Goal: Task Accomplishment & Management: Manage account settings

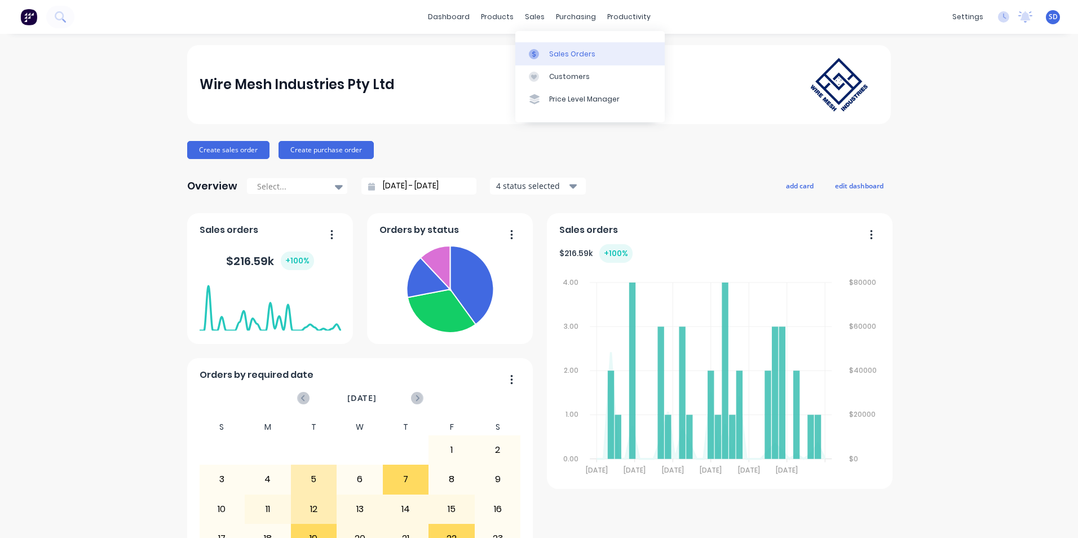
click at [553, 52] on div "Sales Orders" at bounding box center [572, 54] width 46 height 10
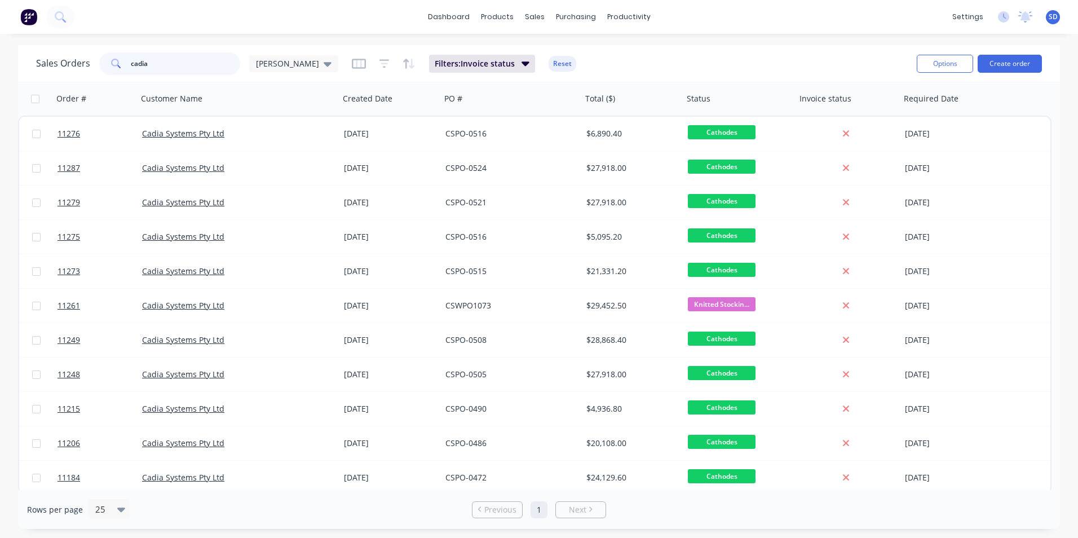
drag, startPoint x: 150, startPoint y: 58, endPoint x: 121, endPoint y: 64, distance: 30.4
click at [121, 64] on div "cadia" at bounding box center [169, 63] width 141 height 23
type input "alloytech"
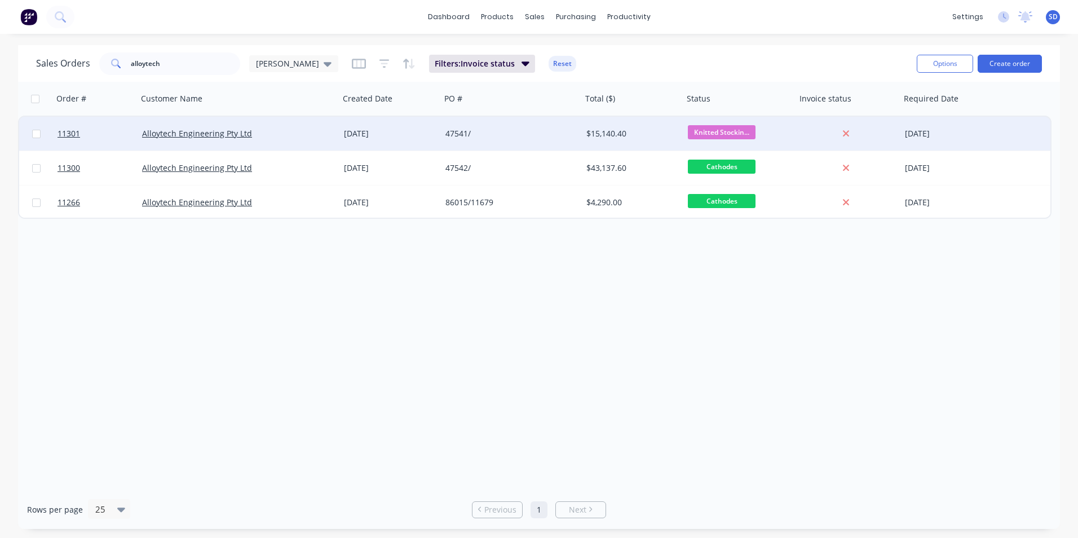
click at [515, 131] on div "47541/" at bounding box center [507, 133] width 125 height 11
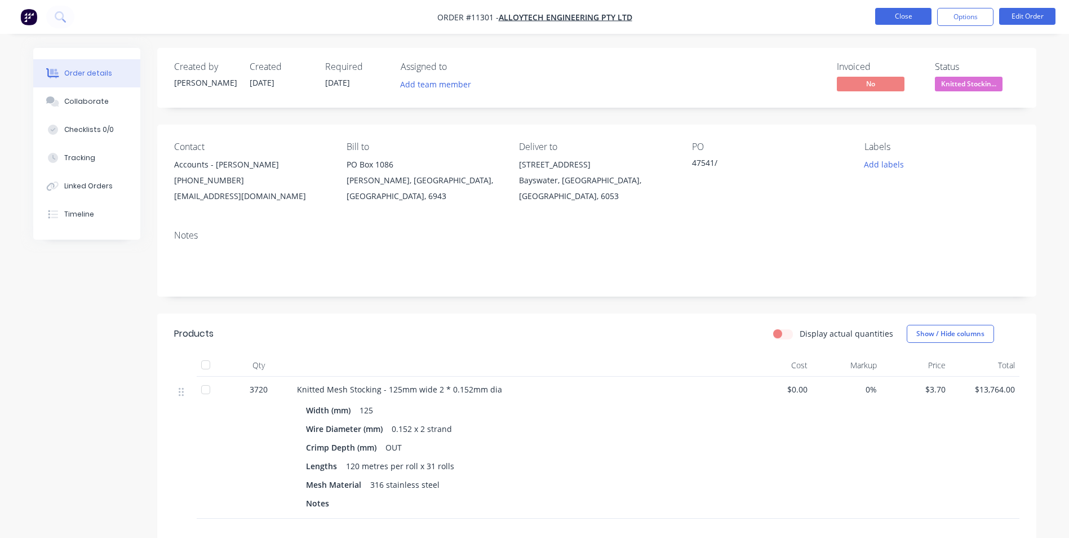
click at [910, 12] on button "Close" at bounding box center [903, 16] width 56 height 17
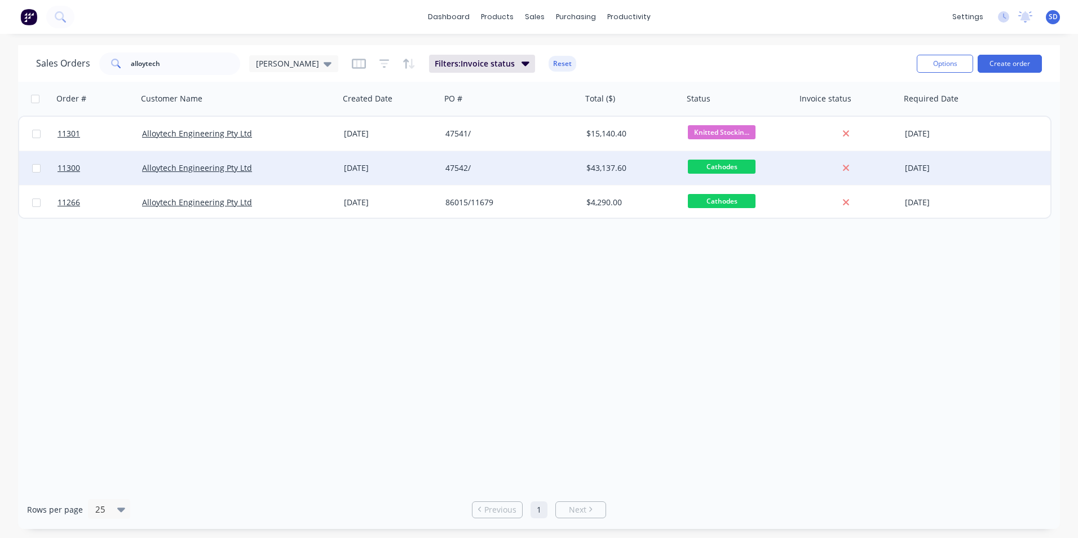
click at [444, 170] on div "47542/" at bounding box center [511, 168] width 141 height 34
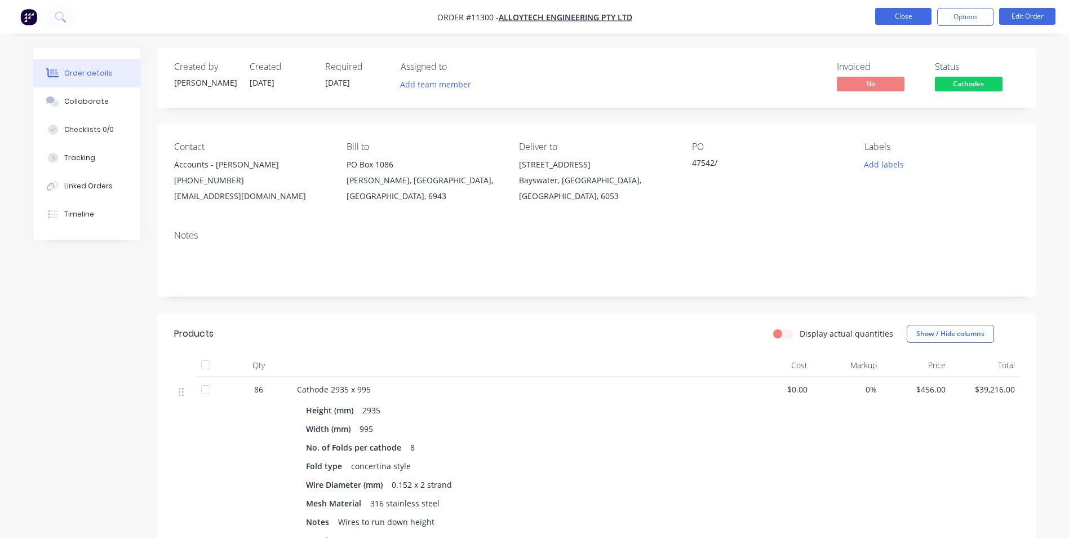
click at [909, 12] on button "Close" at bounding box center [903, 16] width 56 height 17
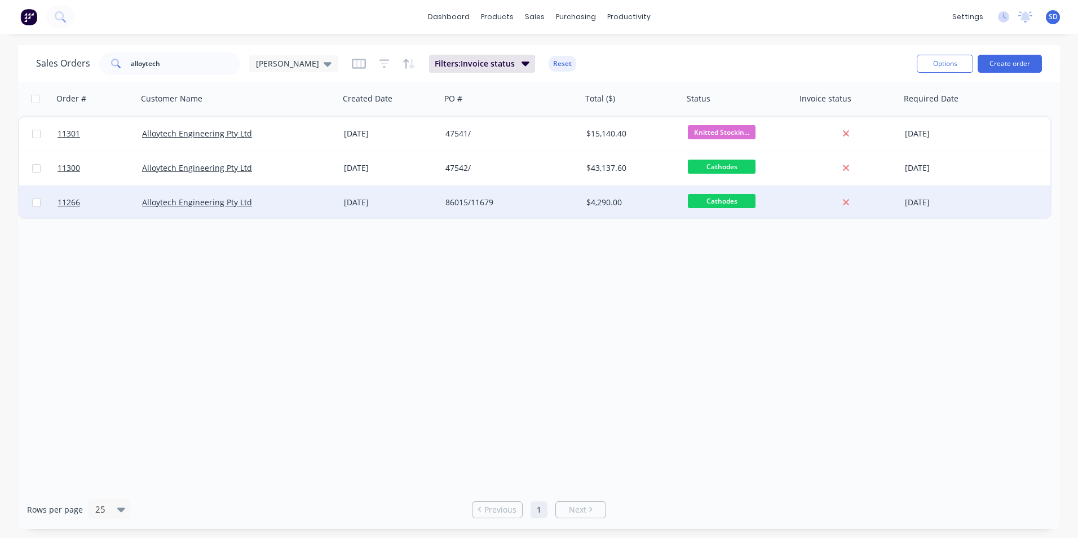
click at [504, 204] on div "86015/11679" at bounding box center [507, 202] width 125 height 11
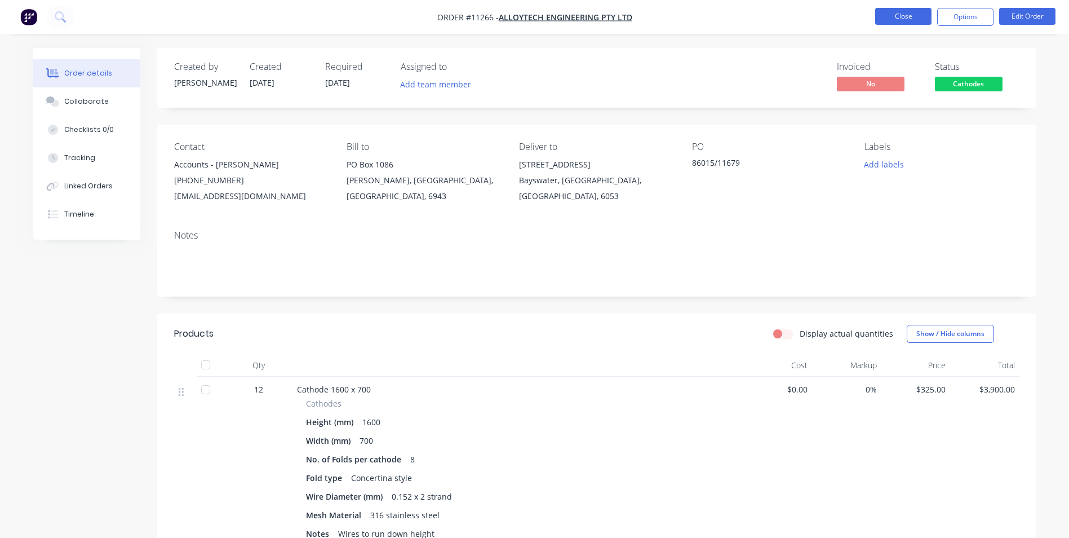
click at [916, 16] on button "Close" at bounding box center [903, 16] width 56 height 17
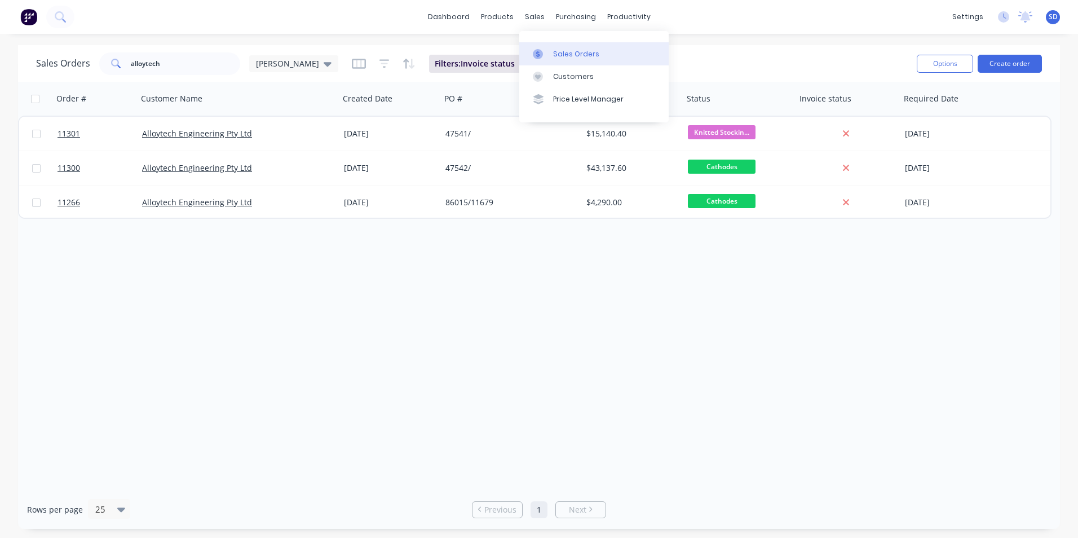
click at [543, 54] on div at bounding box center [541, 54] width 17 height 10
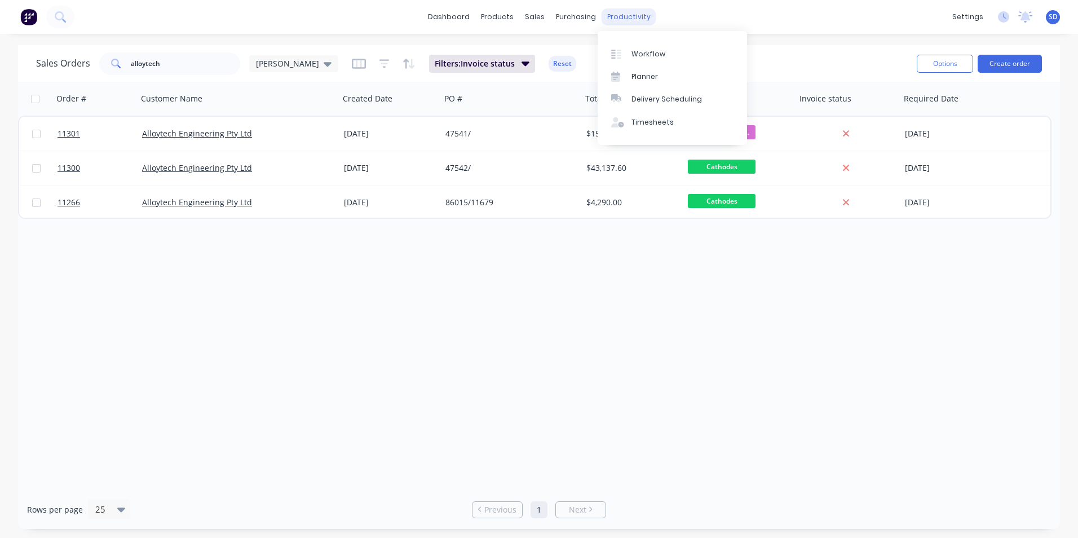
click at [632, 21] on div "productivity" at bounding box center [628, 16] width 55 height 17
click at [622, 49] on div at bounding box center [619, 54] width 17 height 10
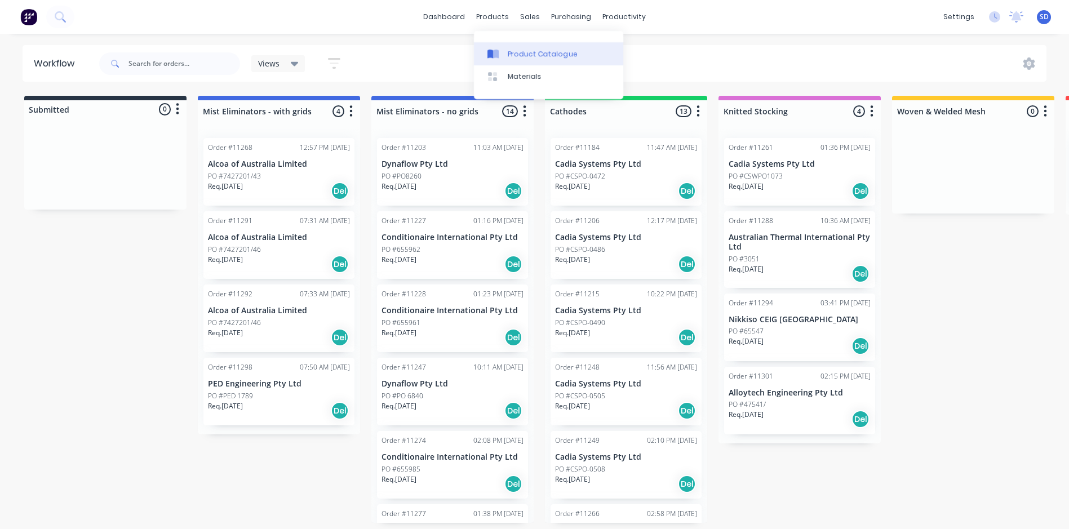
click at [516, 55] on div "Product Catalogue" at bounding box center [543, 54] width 70 height 10
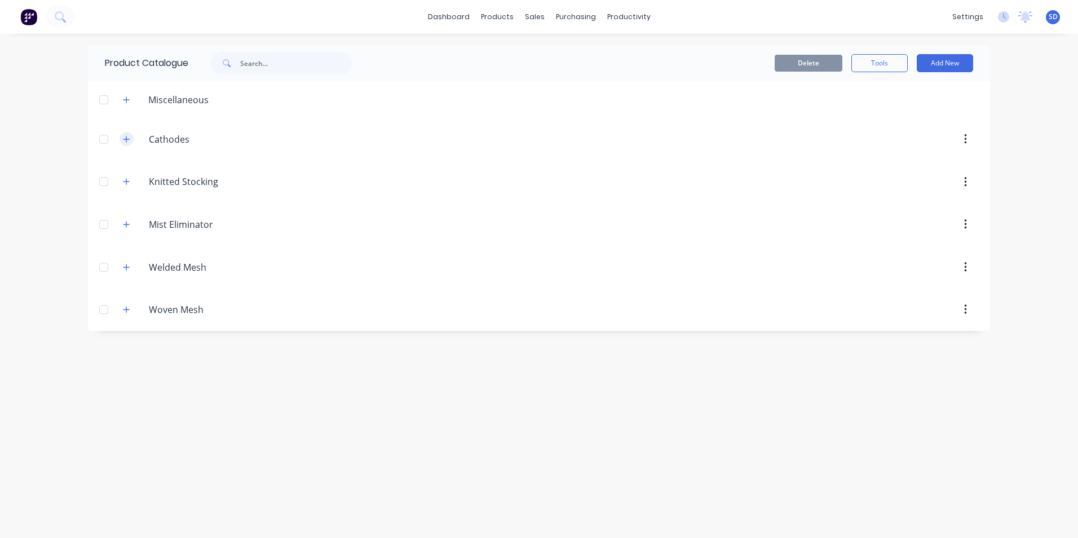
click at [126, 139] on icon "button" at bounding box center [126, 139] width 7 height 8
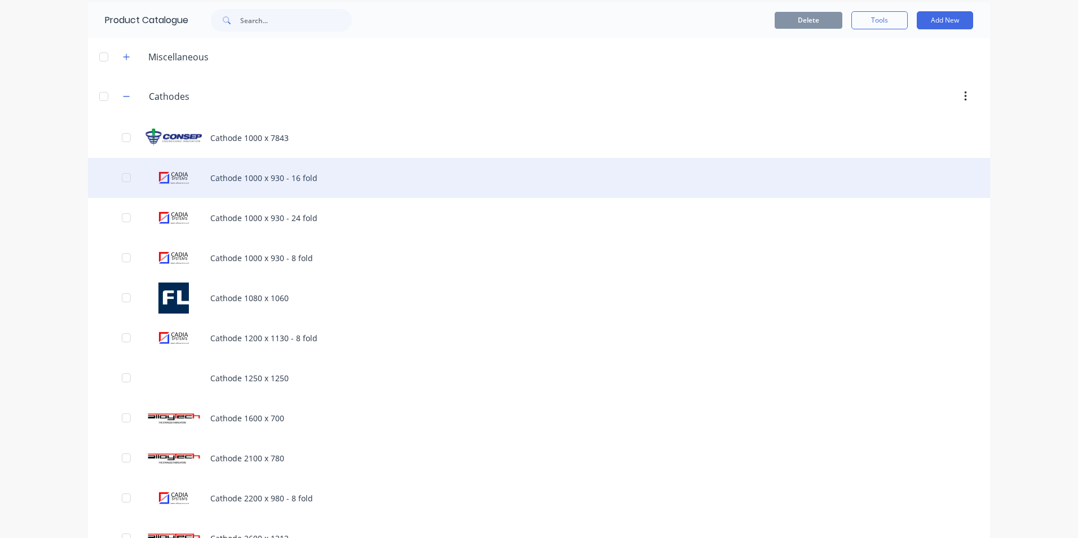
scroll to position [113, 0]
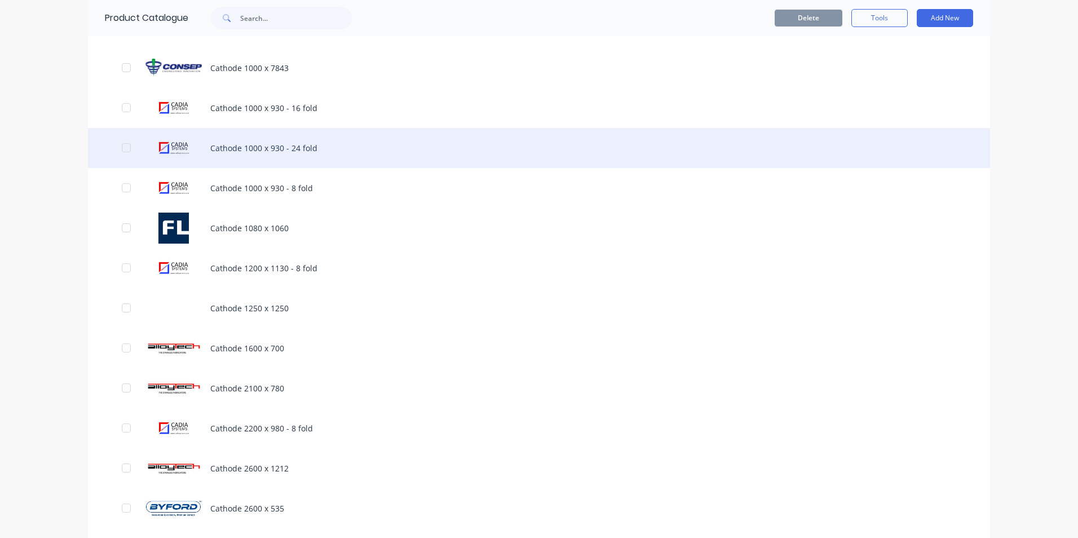
click at [347, 144] on div "Cathode 1000 x 930 - 24 fold" at bounding box center [539, 148] width 902 height 40
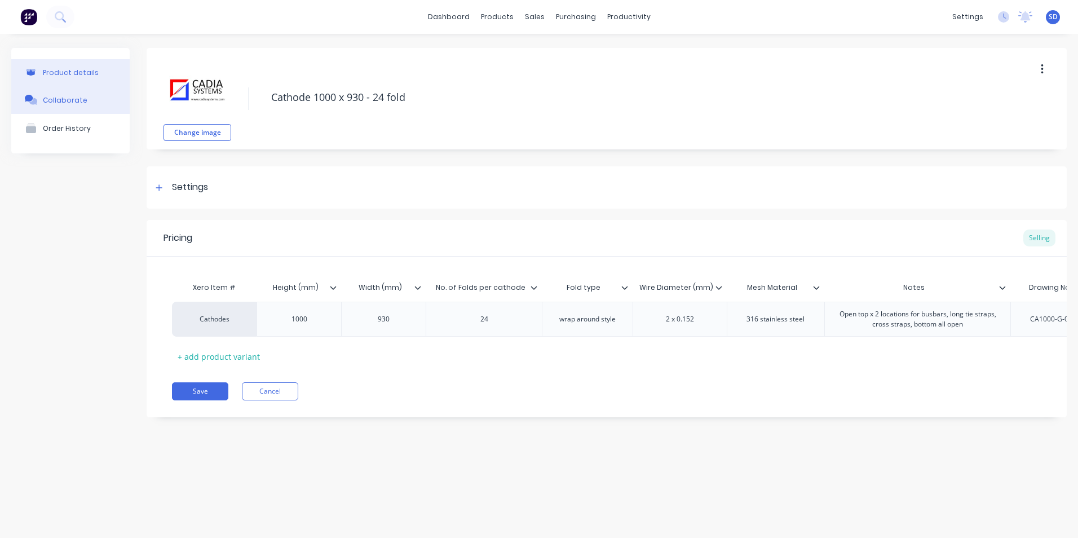
click at [59, 102] on div "Collaborate" at bounding box center [65, 100] width 45 height 8
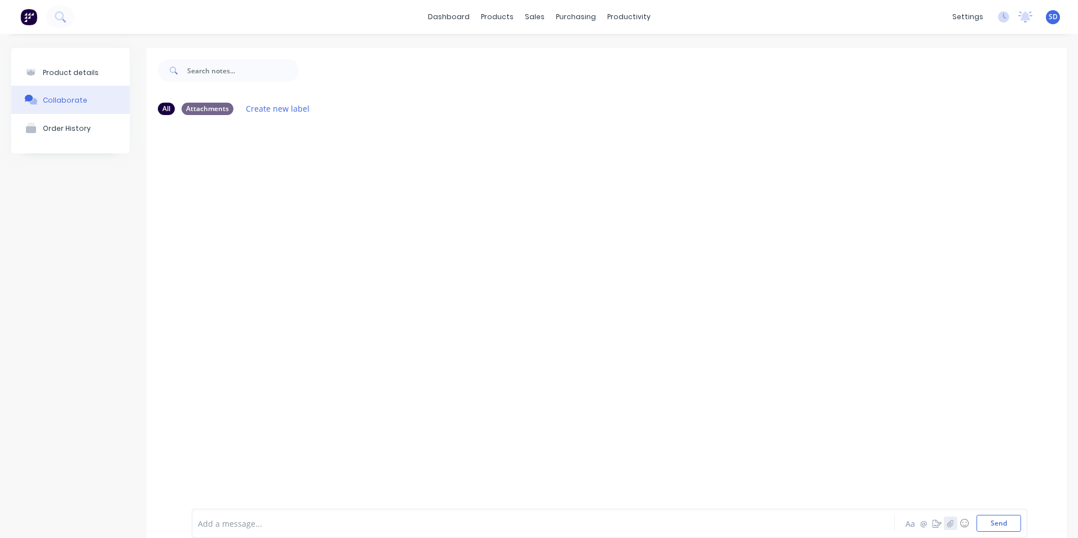
click at [947, 522] on icon "button" at bounding box center [950, 523] width 7 height 8
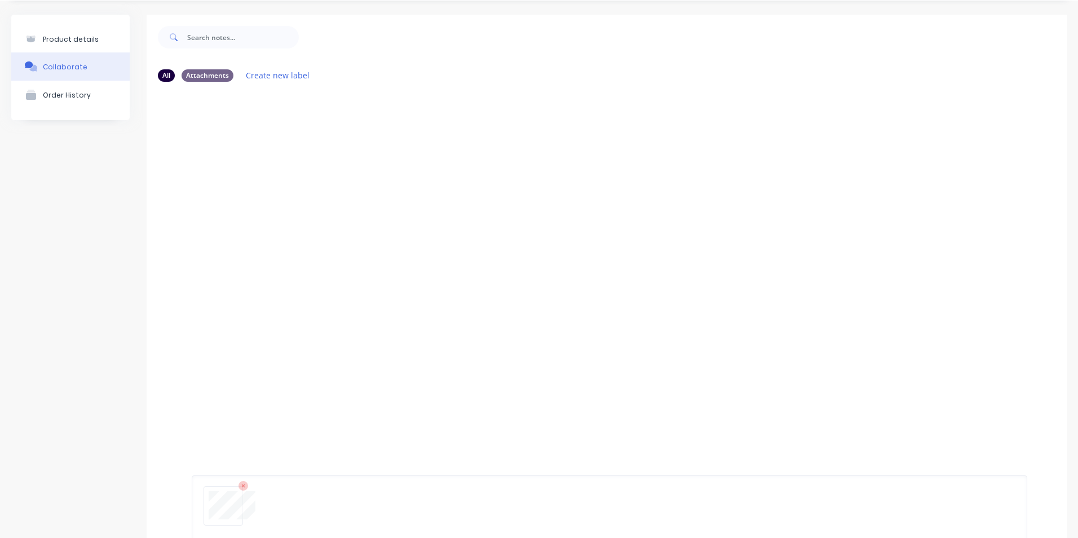
scroll to position [88, 0]
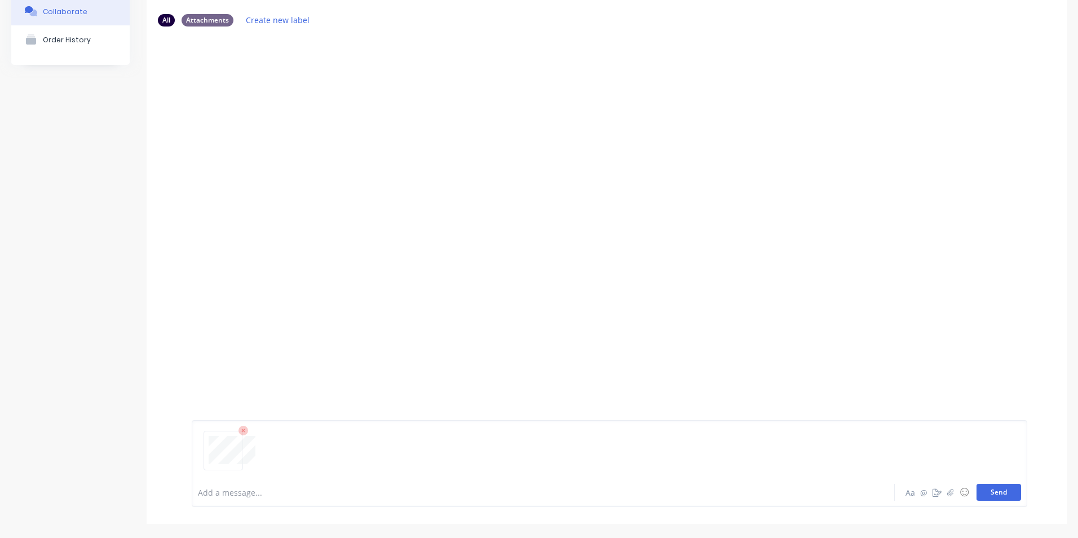
click at [981, 490] on button "Send" at bounding box center [998, 492] width 45 height 17
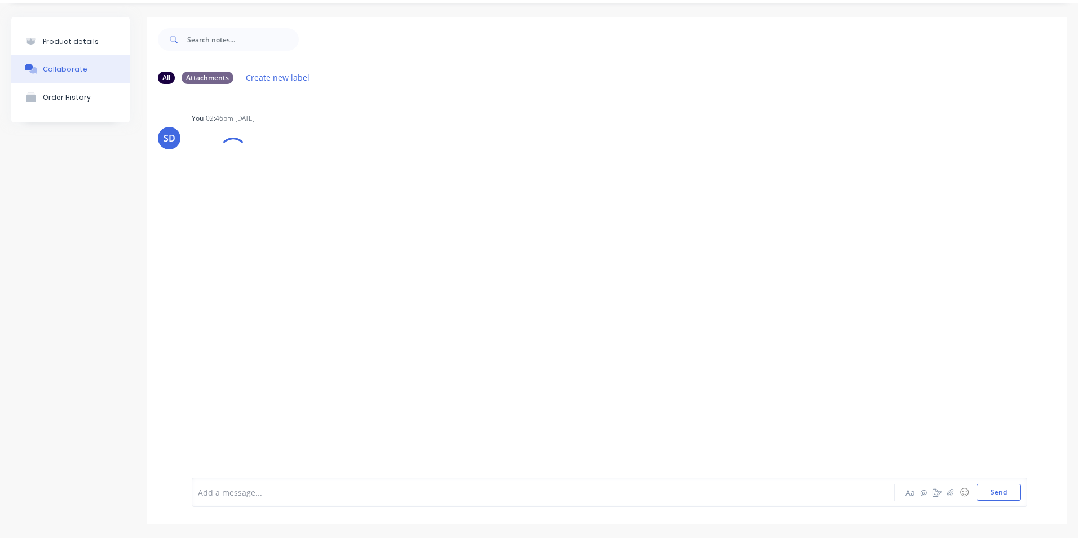
scroll to position [31, 0]
click at [77, 47] on button "Product details" at bounding box center [70, 41] width 118 height 26
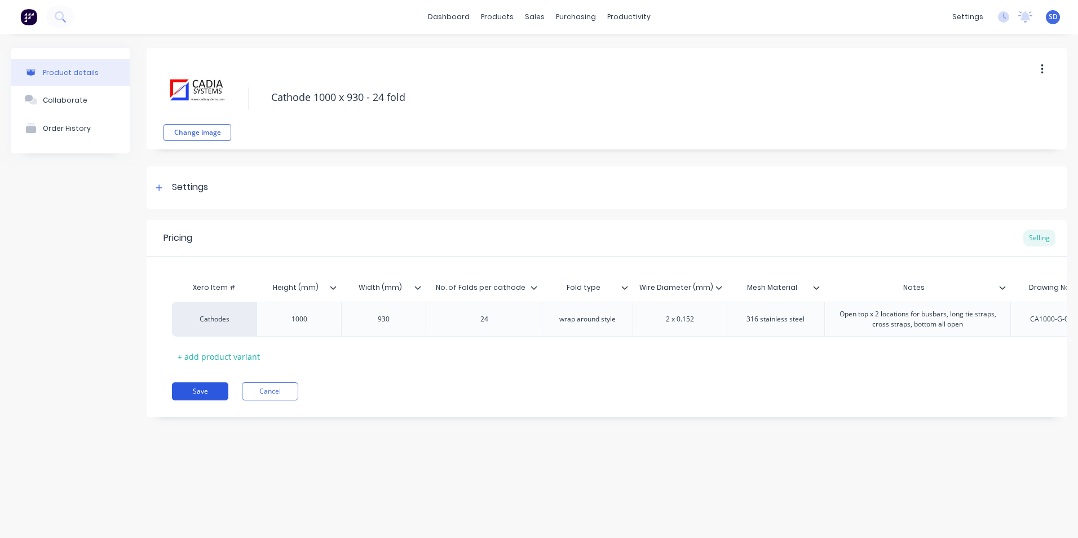
click at [190, 400] on button "Save" at bounding box center [200, 391] width 56 height 18
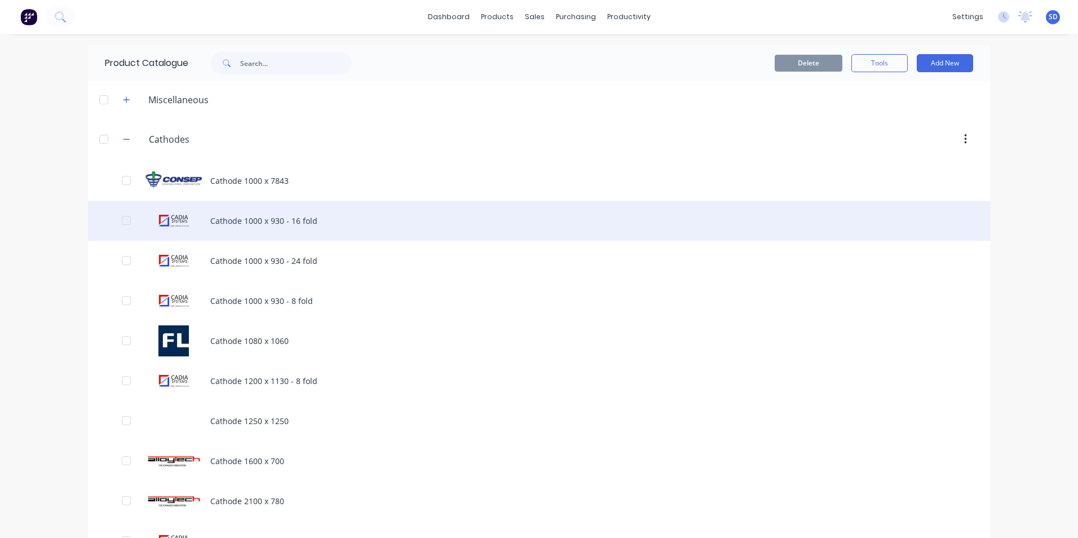
click at [296, 224] on div "Cathode 1000 x 930 - 16 fold" at bounding box center [539, 221] width 902 height 40
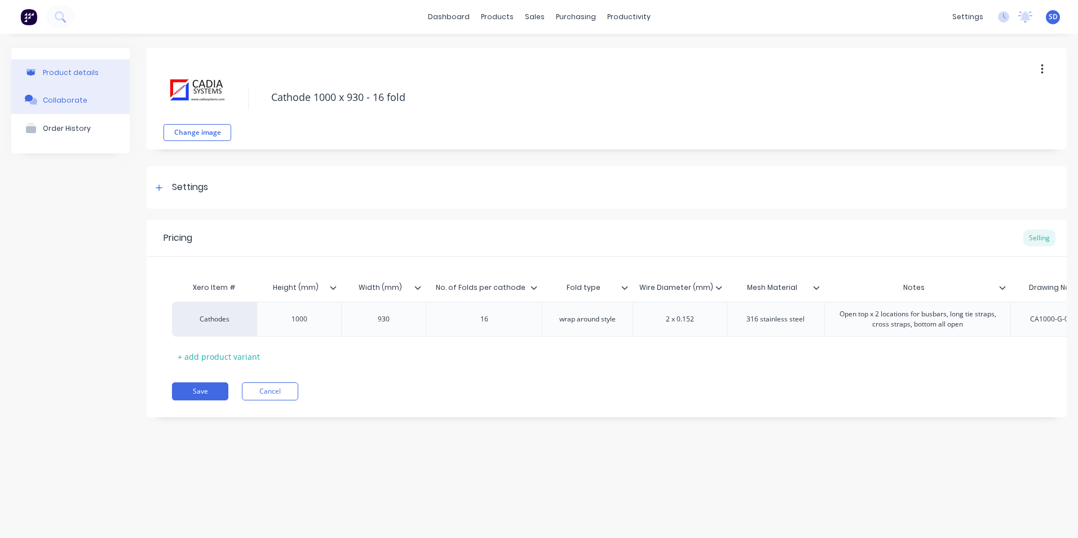
click at [81, 108] on button "Collaborate" at bounding box center [70, 100] width 118 height 28
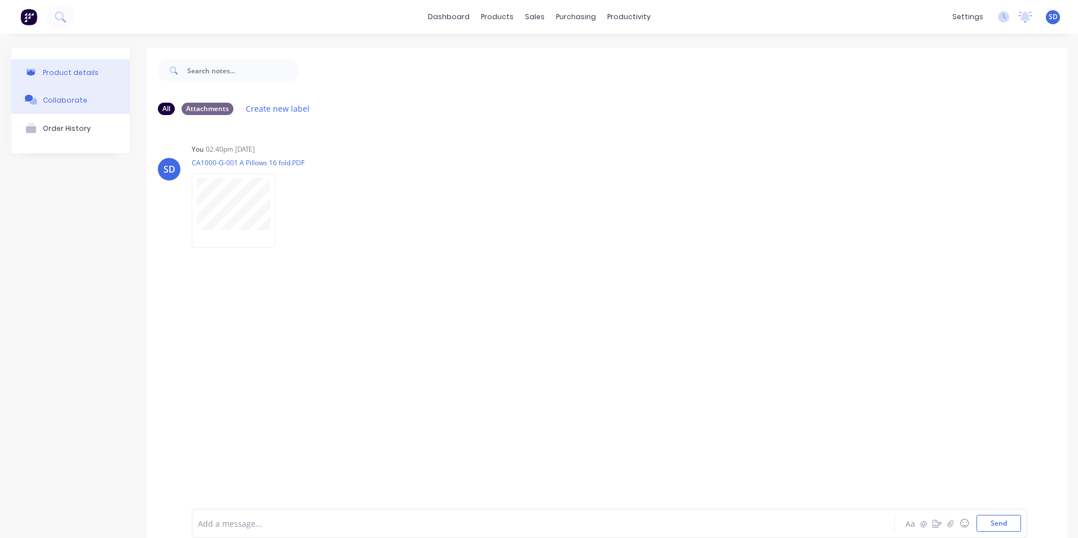
click at [99, 77] on button "Product details" at bounding box center [70, 72] width 118 height 26
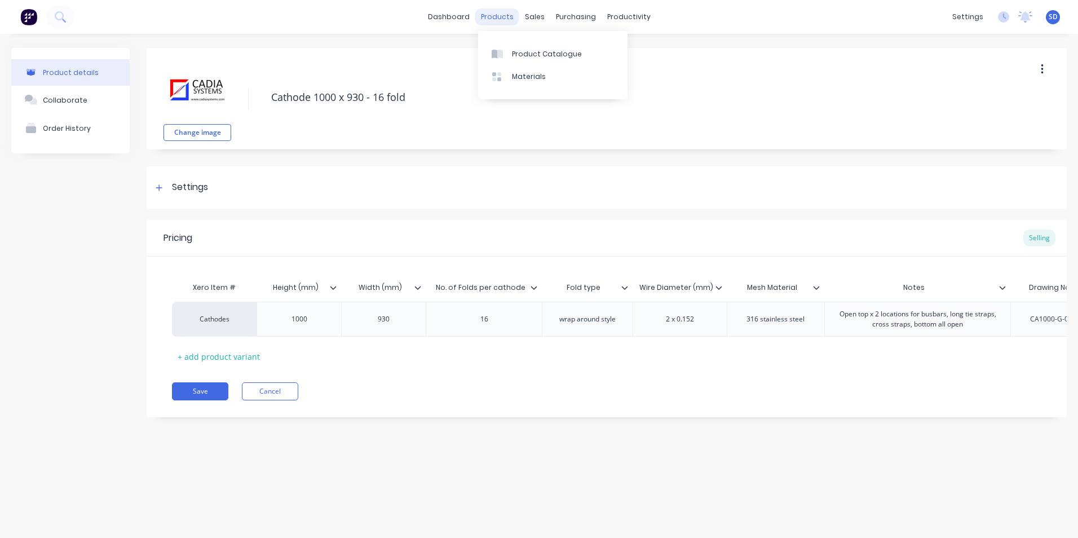
click at [504, 23] on div "products" at bounding box center [497, 16] width 44 height 17
click at [533, 56] on div "Product Catalogue" at bounding box center [547, 54] width 70 height 10
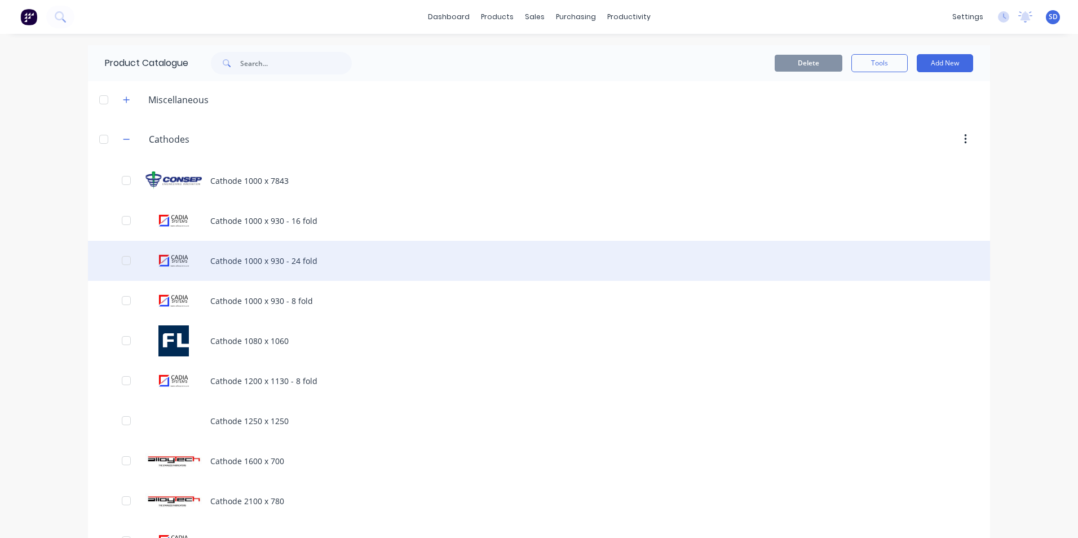
click at [313, 256] on div "Cathode 1000 x 930 - 24 fold" at bounding box center [539, 261] width 902 height 40
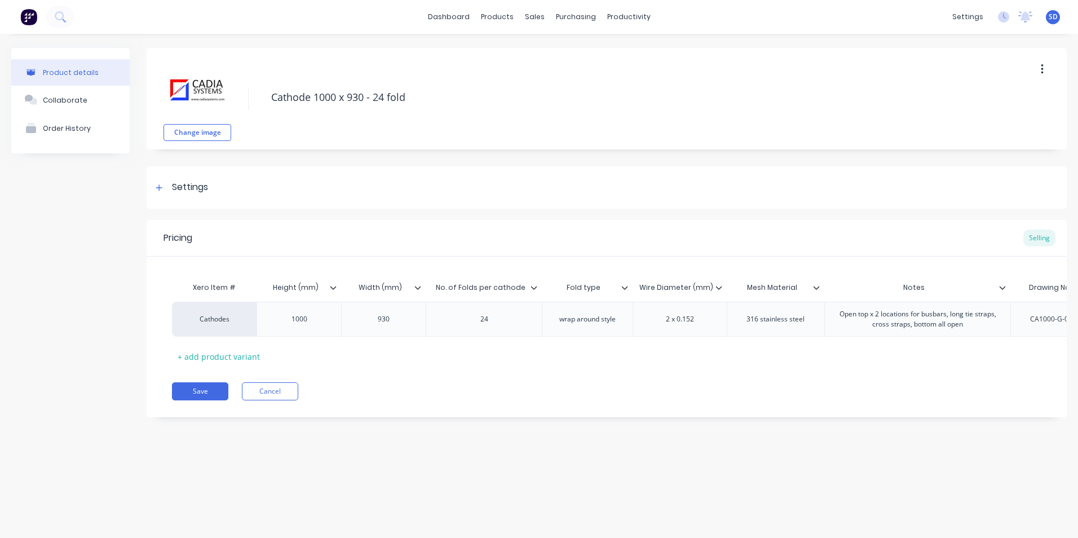
scroll to position [0, 170]
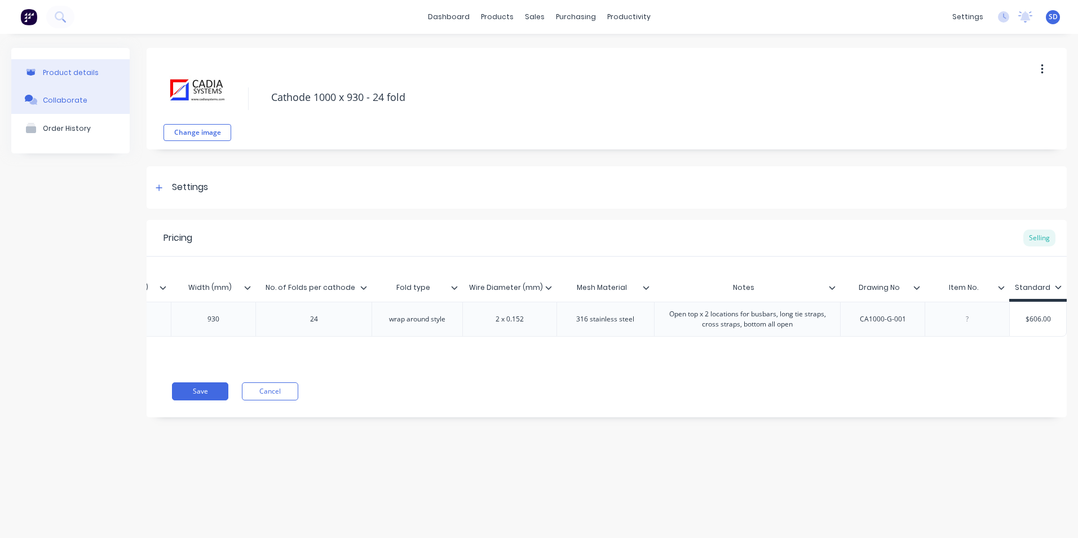
click at [77, 98] on div "Collaborate" at bounding box center [65, 100] width 45 height 8
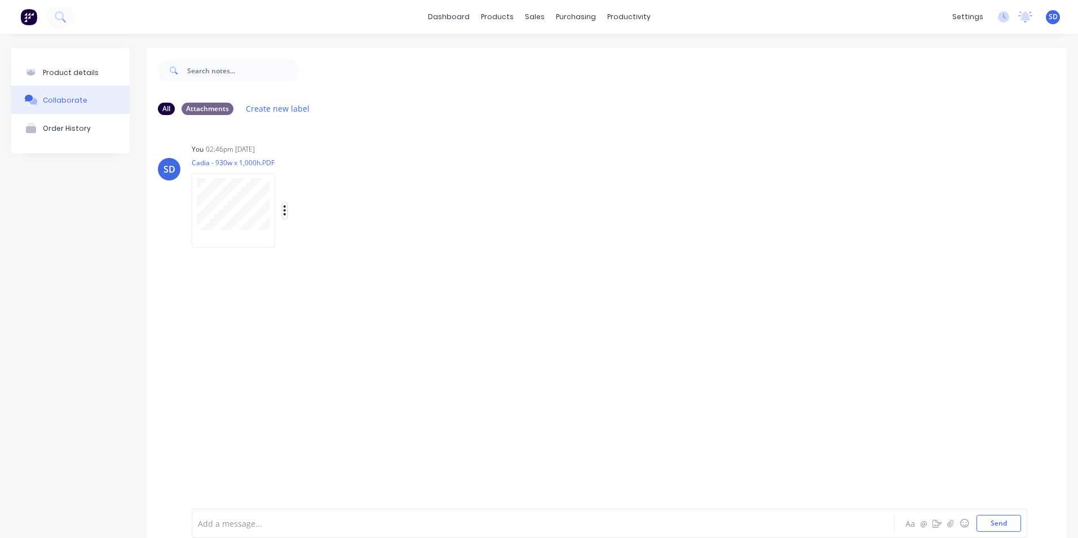
click at [284, 207] on icon "button" at bounding box center [285, 210] width 2 height 10
click at [339, 290] on button "Delete" at bounding box center [358, 292] width 127 height 25
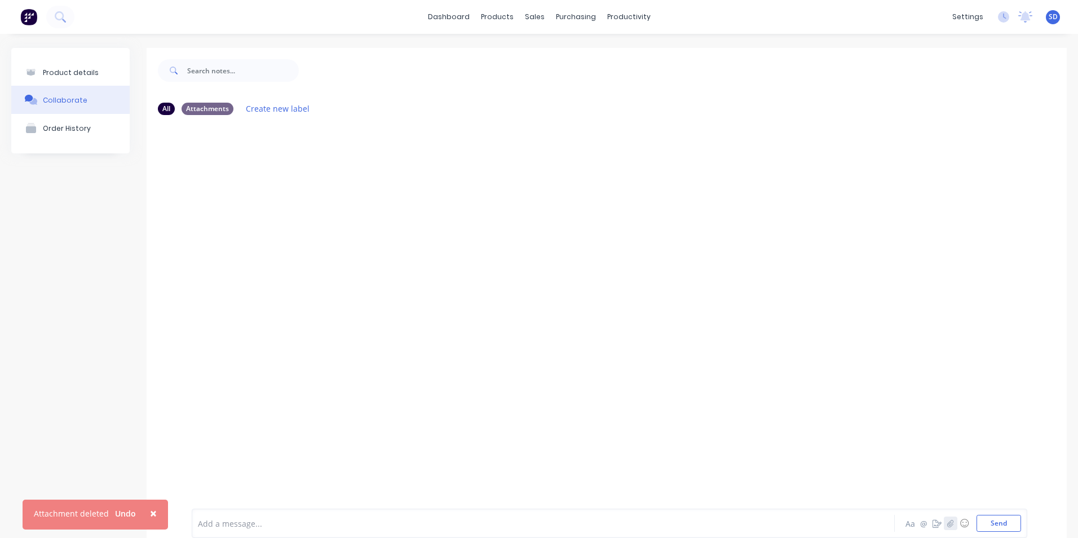
click at [947, 527] on icon "button" at bounding box center [950, 523] width 7 height 8
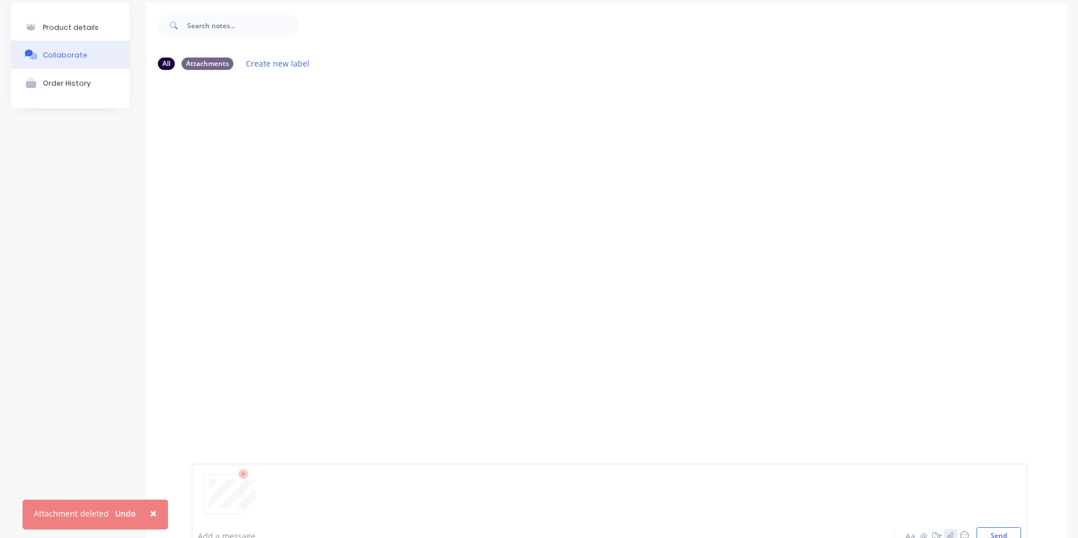
scroll to position [88, 0]
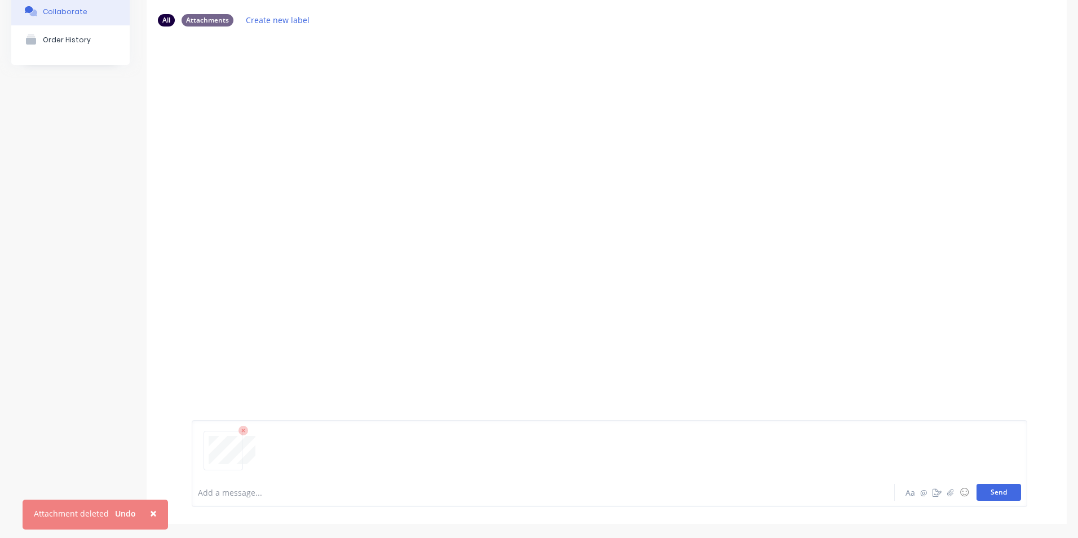
click at [990, 493] on button "Send" at bounding box center [998, 492] width 45 height 17
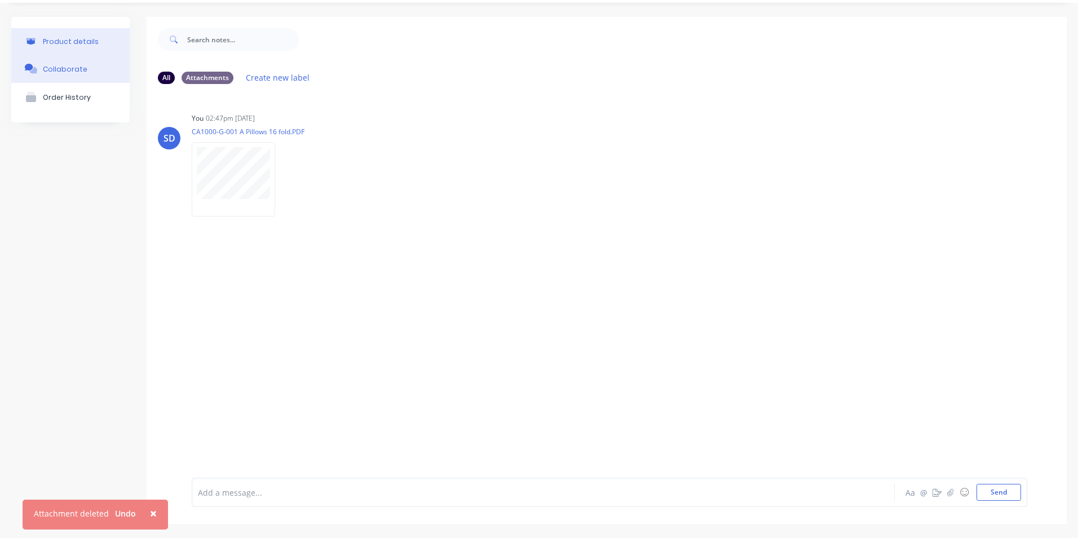
click at [81, 46] on button "Product details" at bounding box center [70, 41] width 118 height 26
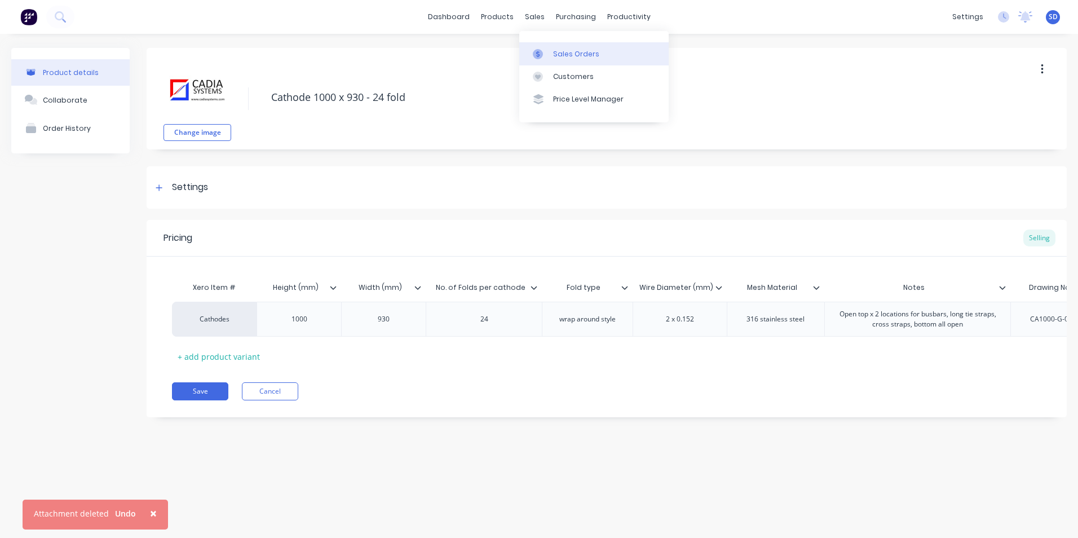
click at [548, 50] on div at bounding box center [541, 54] width 17 height 10
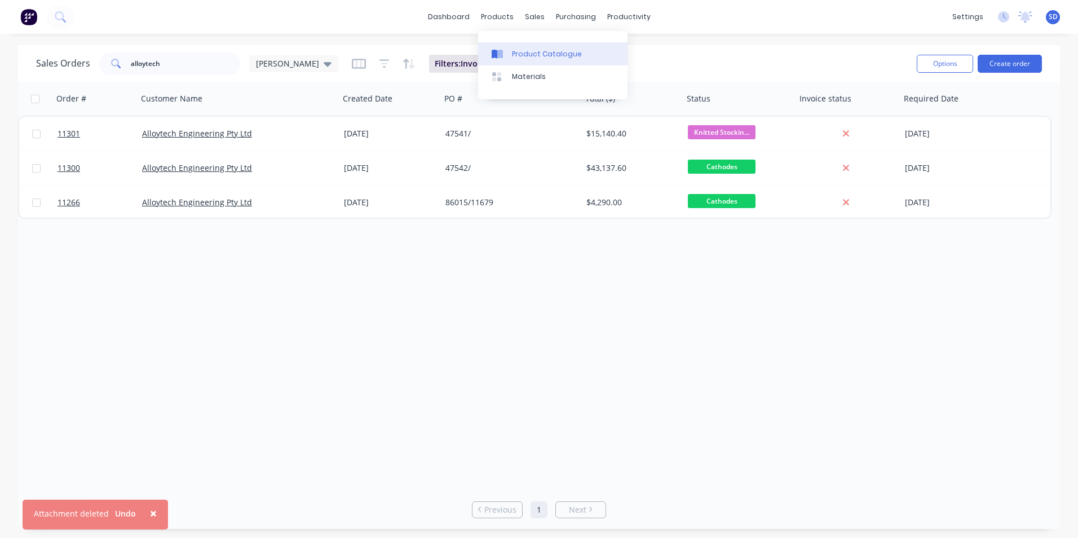
click at [510, 50] on link "Product Catalogue" at bounding box center [552, 53] width 149 height 23
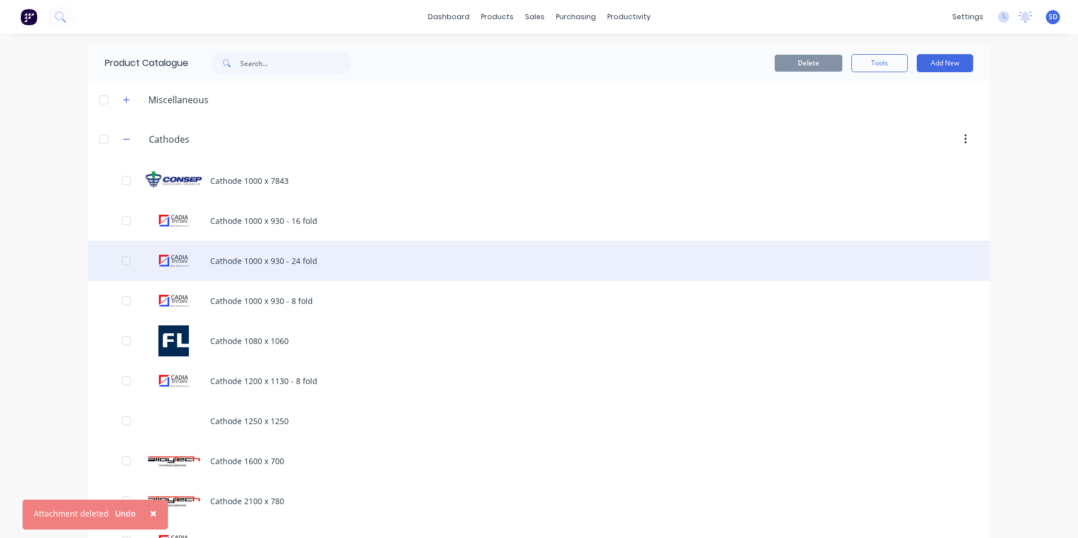
click at [292, 260] on div "Cathode 1000 x 930 - 24 fold" at bounding box center [539, 261] width 902 height 40
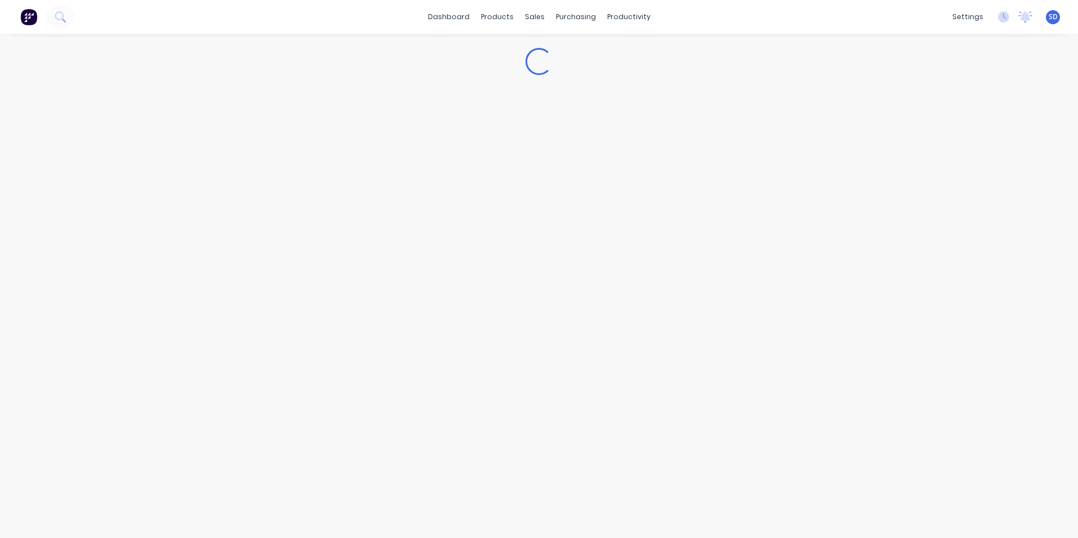
type textarea "x"
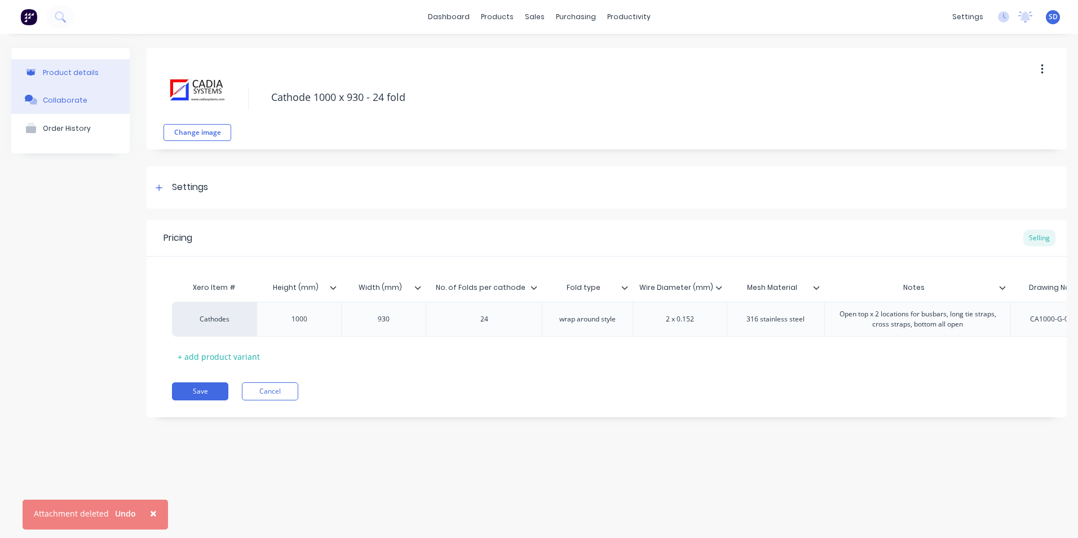
click at [84, 109] on button "Collaborate" at bounding box center [70, 100] width 118 height 28
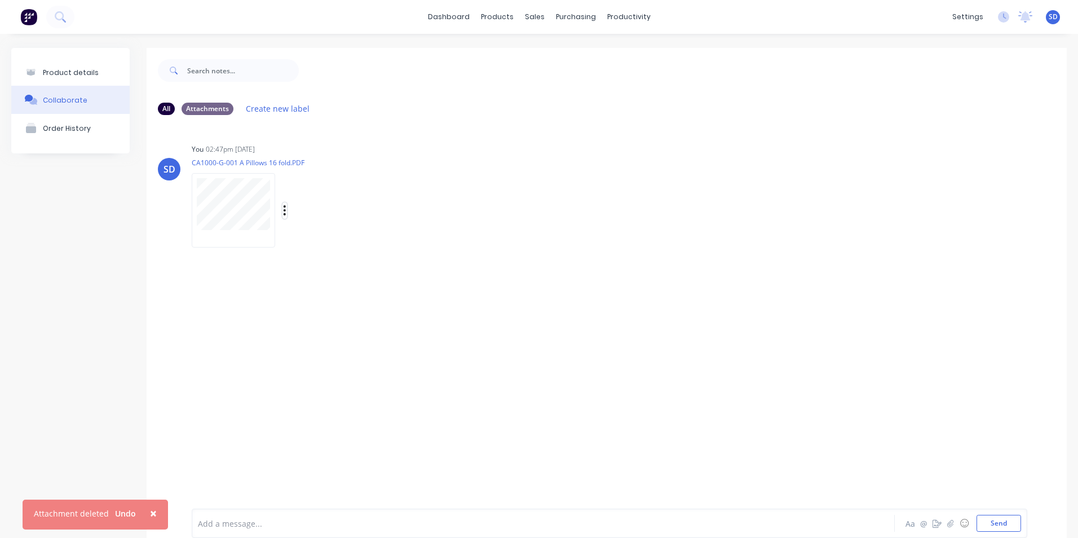
click at [284, 209] on icon "button" at bounding box center [284, 210] width 3 height 13
click at [338, 237] on button "Auto-attach to new orders" at bounding box center [358, 241] width 127 height 26
click at [460, 246] on div at bounding box center [454, 240] width 26 height 12
click at [467, 234] on label at bounding box center [467, 234] width 0 height 0
click at [449, 243] on input "checkbox" at bounding box center [445, 239] width 9 height 11
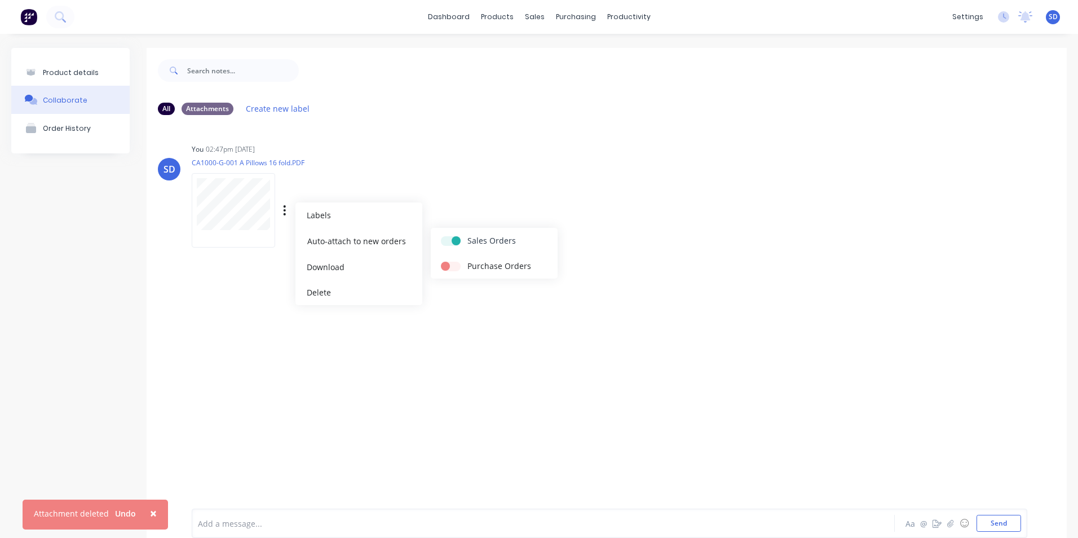
checkbox input "true"
click at [484, 182] on div "You 02:47pm [DATE] CA1000-G-001 A Pillows 16 fold.PDF Labels Auto-attach to new…" at bounding box center [368, 191] width 352 height 101
click at [285, 208] on icon "button" at bounding box center [284, 210] width 3 height 13
click at [352, 247] on button "Auto-attach to new orders" at bounding box center [358, 241] width 127 height 26
click at [528, 174] on div "You 02:47pm [DATE] CA1000-G-001 A Pillows 16 fold.PDF Labels Auto-attach to new…" at bounding box center [368, 191] width 352 height 101
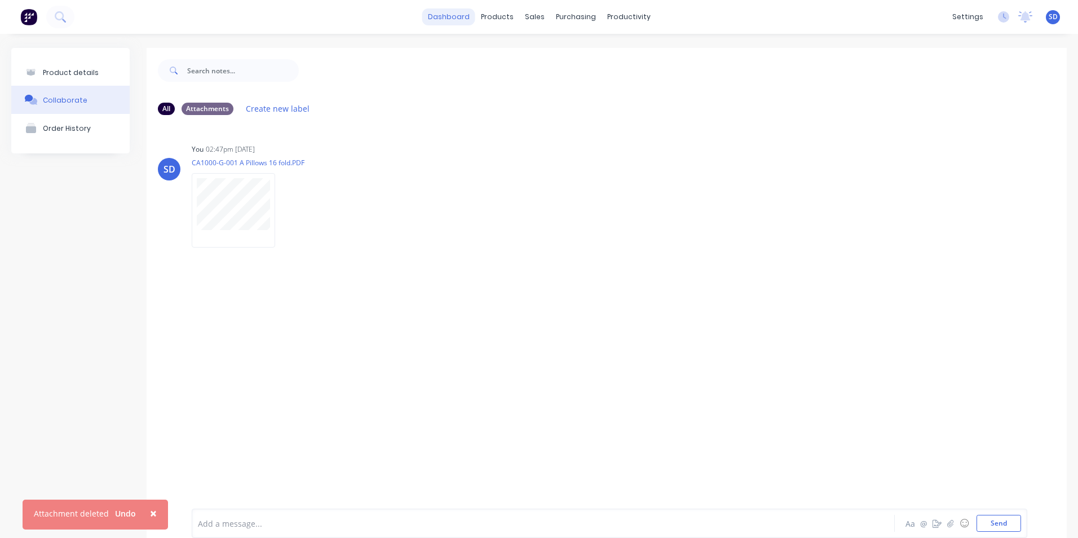
click at [457, 11] on link "dashboard" at bounding box center [448, 16] width 53 height 17
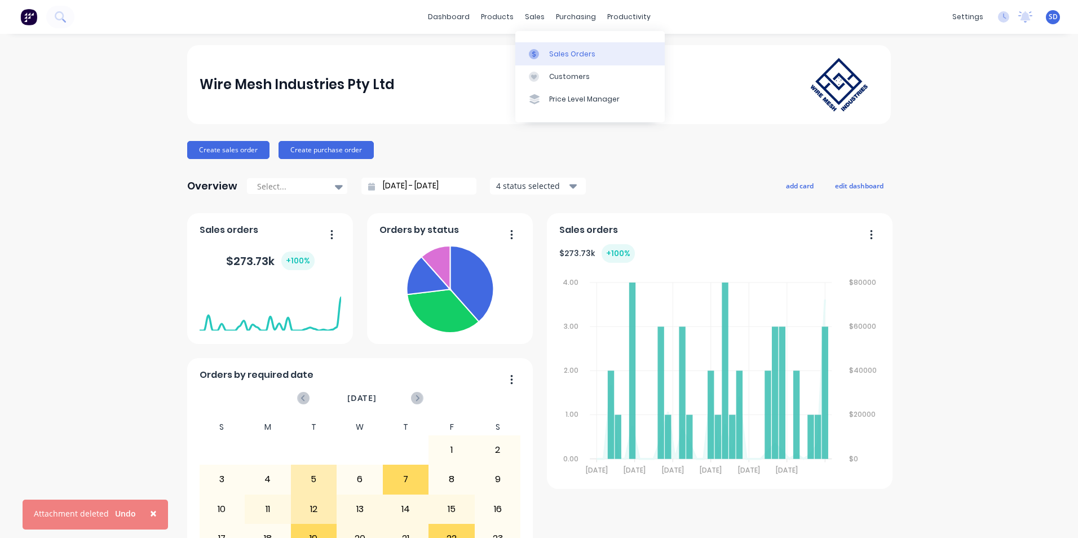
click at [554, 50] on div "Sales Orders" at bounding box center [572, 54] width 46 height 10
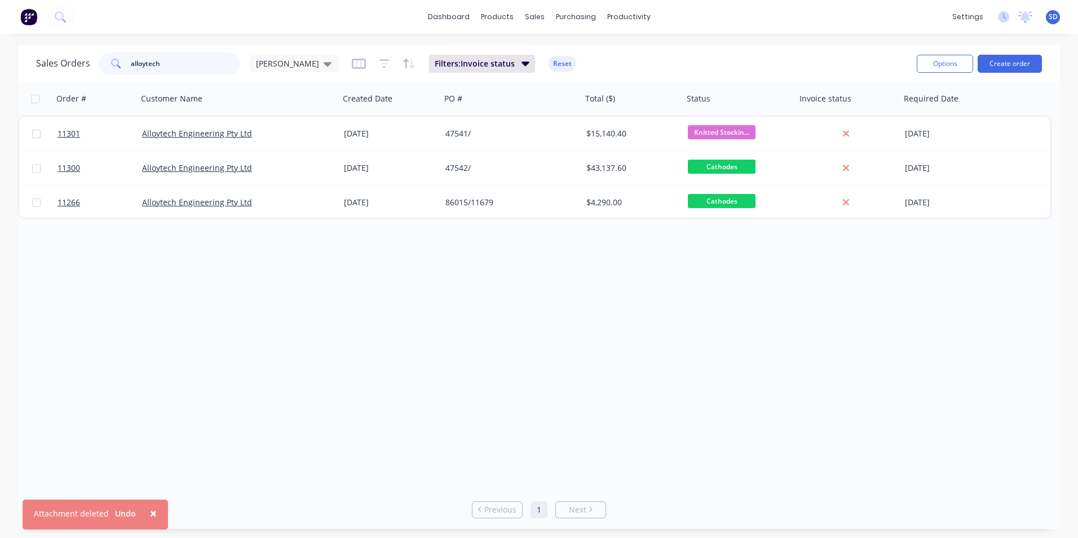
drag, startPoint x: 186, startPoint y: 57, endPoint x: 63, endPoint y: 63, distance: 123.0
click at [63, 63] on div "Sales Orders alloytech [PERSON_NAME] WMI" at bounding box center [187, 63] width 302 height 23
